Goal: Information Seeking & Learning: Learn about a topic

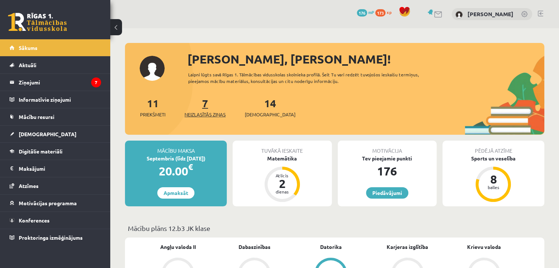
click at [201, 114] on span "Neizlasītās ziņas" at bounding box center [204, 114] width 41 height 7
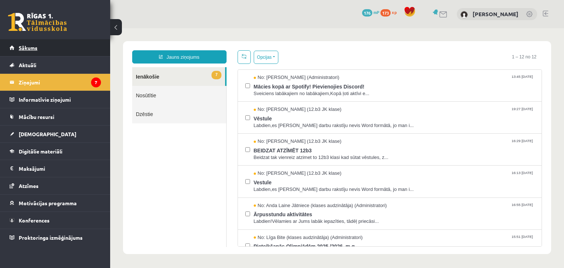
click at [28, 49] on span "Sākums" at bounding box center [28, 47] width 19 height 7
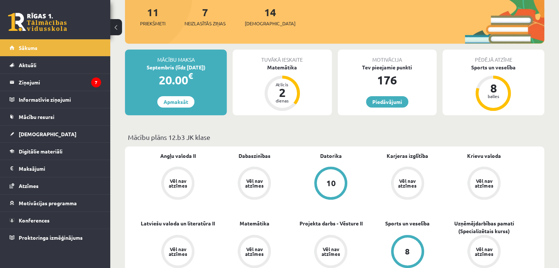
scroll to position [73, 0]
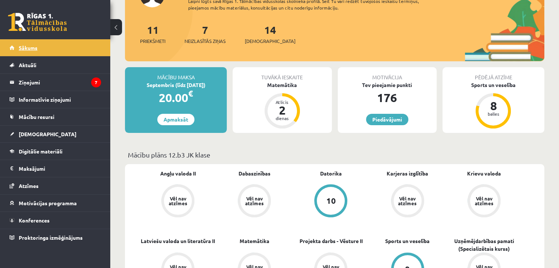
click at [31, 40] on link "Sākums" at bounding box center [55, 47] width 91 height 17
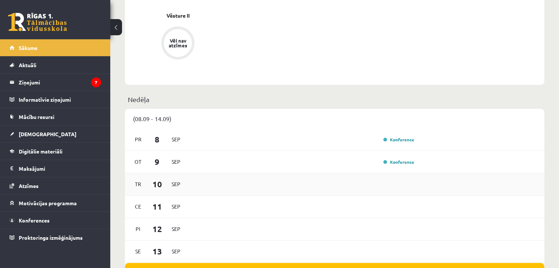
scroll to position [404, 0]
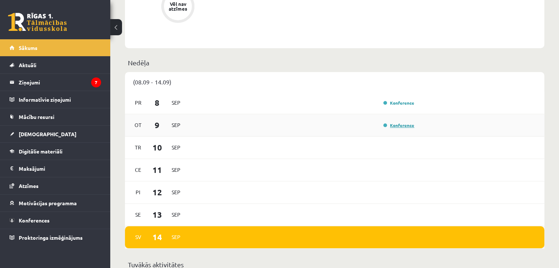
click at [393, 125] on link "Konference" at bounding box center [398, 125] width 31 height 6
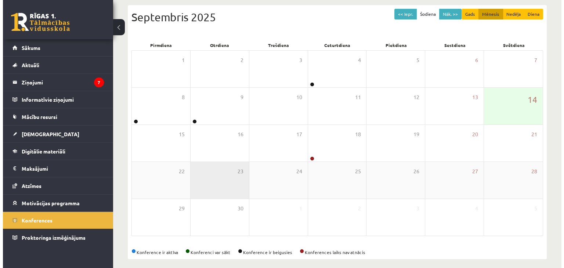
scroll to position [82, 0]
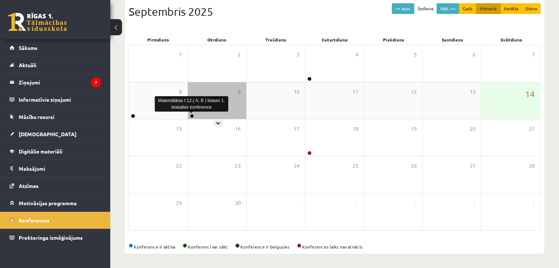
click at [190, 116] on link at bounding box center [192, 116] width 4 height 4
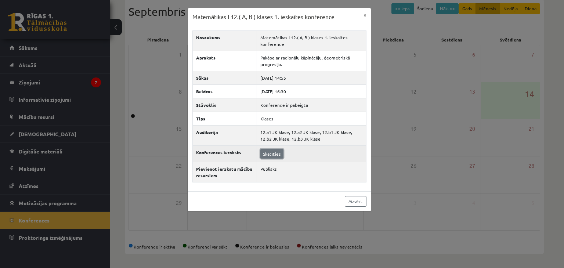
click at [278, 154] on link "Skatīties" at bounding box center [271, 154] width 23 height 10
